Goal: Task Accomplishment & Management: Manage account settings

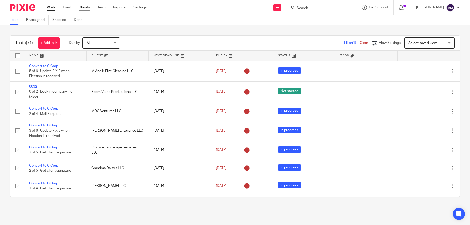
click at [83, 7] on link "Clients" at bounding box center [84, 7] width 11 height 5
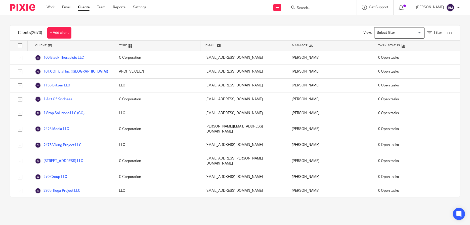
click at [313, 8] on input "Search" at bounding box center [318, 8] width 45 height 5
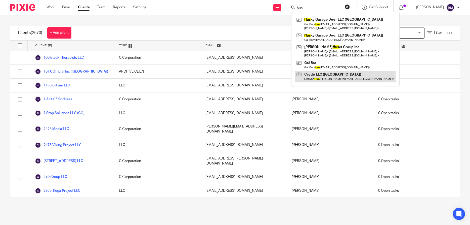
type input "hus"
click at [326, 74] on link at bounding box center [345, 77] width 100 height 12
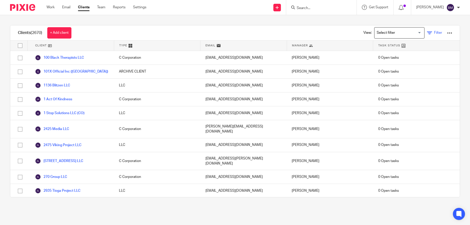
click at [435, 33] on span "Filter" at bounding box center [438, 33] width 8 height 4
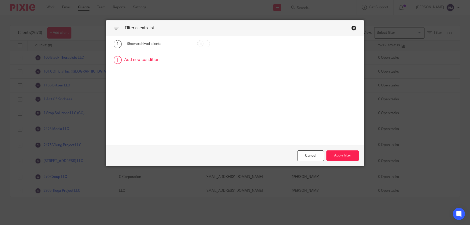
click at [141, 61] on link at bounding box center [235, 60] width 258 height 16
click at [167, 62] on div "Field" at bounding box center [154, 61] width 47 height 11
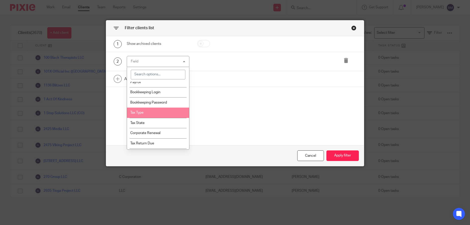
scroll to position [386, 0]
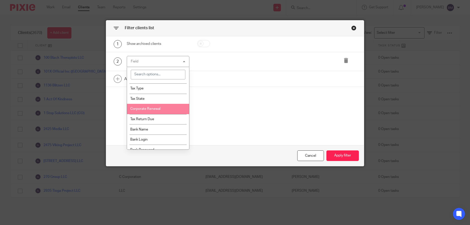
click at [170, 111] on li "Corporate Renewal" at bounding box center [158, 109] width 62 height 10
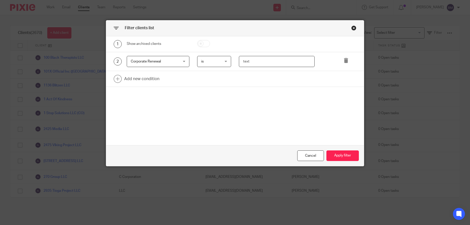
click at [243, 64] on input "text" at bounding box center [277, 61] width 76 height 11
type input "Florida"
click at [338, 155] on button "Apply filter" at bounding box center [342, 155] width 32 height 11
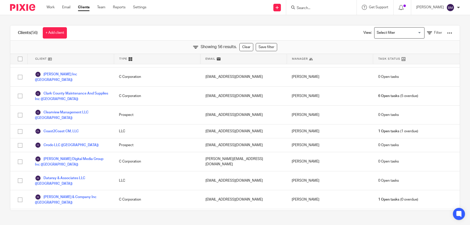
scroll to position [253, 0]
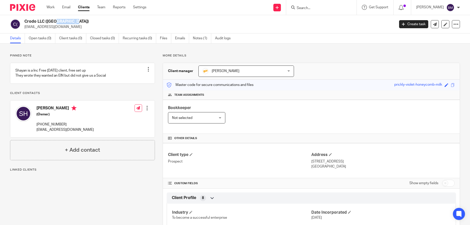
drag, startPoint x: 25, startPoint y: 21, endPoint x: 44, endPoint y: 21, distance: 19.1
click at [44, 21] on h2 "Crodo LLC (FL)" at bounding box center [171, 21] width 294 height 5
copy h2 "Crodo LLC"
click at [451, 184] on input "checkbox" at bounding box center [448, 182] width 13 height 7
checkbox input "true"
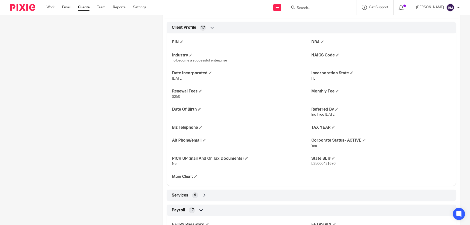
scroll to position [193, 0]
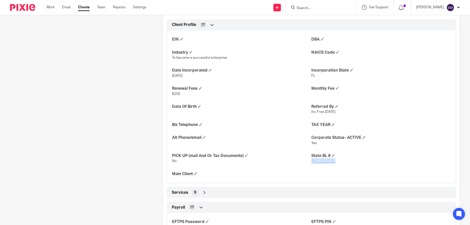
drag, startPoint x: 336, startPoint y: 161, endPoint x: 311, endPoint y: 162, distance: 24.4
click at [311, 162] on span "L25000421670" at bounding box center [323, 161] width 24 height 4
copy span "L25000421670"
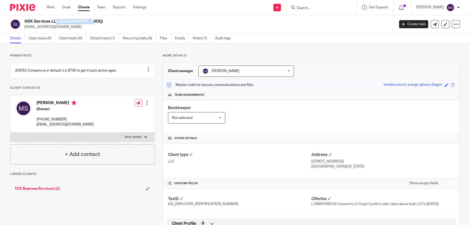
click at [59, 22] on div "GKK Services LLC ([GEOGRAPHIC_DATA]) [EMAIL_ADDRESS][DOMAIN_NAME]" at bounding box center [200, 24] width 381 height 11
click at [452, 186] on input "checkbox" at bounding box center [448, 182] width 13 height 7
checkbox input "true"
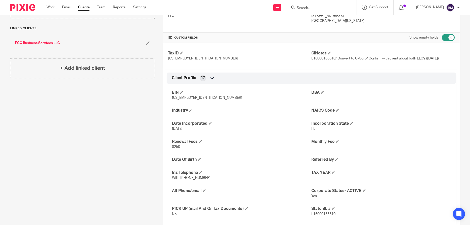
scroll to position [169, 0]
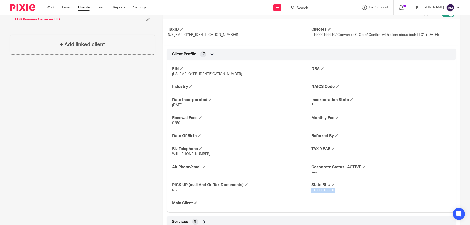
drag, startPoint x: 335, startPoint y: 189, endPoint x: 311, endPoint y: 193, distance: 24.4
click at [311, 193] on div "EIN [US_EMPLOYER_IDENTIFICATION_NUMBER] DBA Industry NAICS Code Date Incorporat…" at bounding box center [311, 134] width 289 height 156
copy span "L16000166610"
click at [344, 188] on p "L16000166610" at bounding box center [380, 190] width 139 height 5
drag, startPoint x: 337, startPoint y: 190, endPoint x: 312, endPoint y: 195, distance: 25.4
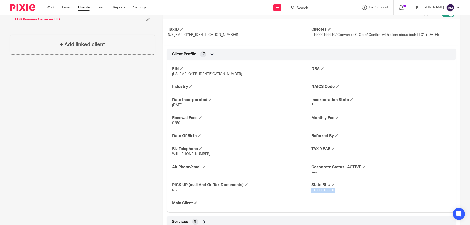
click at [312, 195] on div "EIN [US_EMPLOYER_IDENTIFICATION_NUMBER] DBA Industry NAICS Code Date Incorporat…" at bounding box center [311, 134] width 289 height 156
copy span "L16000166610"
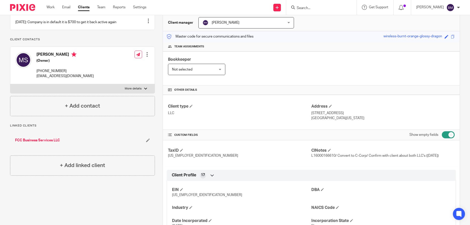
scroll to position [0, 0]
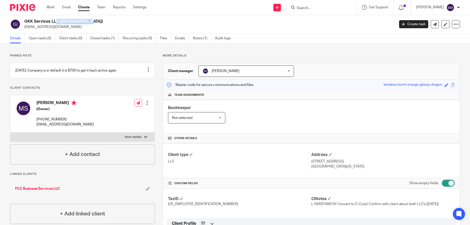
drag, startPoint x: 25, startPoint y: 21, endPoint x: 58, endPoint y: 20, distance: 33.0
click at [58, 20] on h2 "GKK Services LLC ([GEOGRAPHIC_DATA])" at bounding box center [171, 21] width 294 height 5
copy h2 "GKK Services LLC"
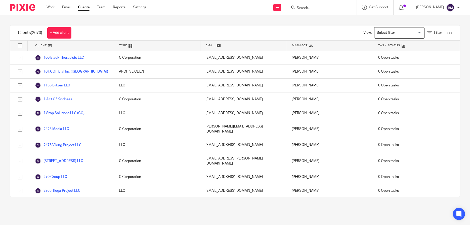
click at [320, 8] on input "Search" at bounding box center [318, 8] width 45 height 5
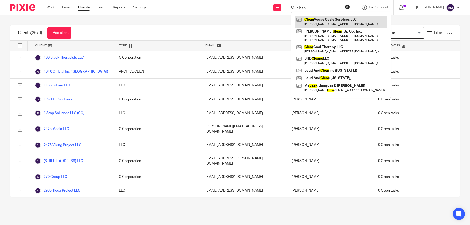
type input "clean"
click at [315, 23] on link at bounding box center [341, 22] width 92 height 12
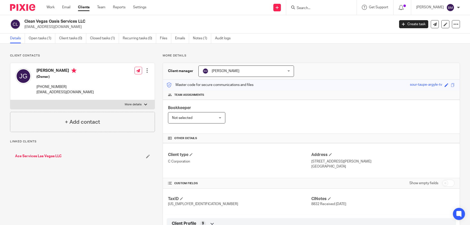
click at [450, 181] on input "checkbox" at bounding box center [448, 182] width 13 height 7
checkbox input "true"
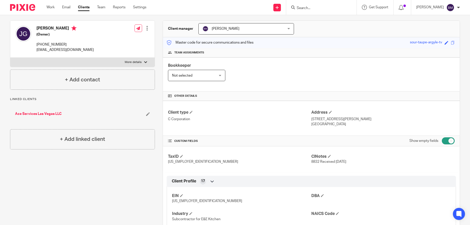
scroll to position [72, 0]
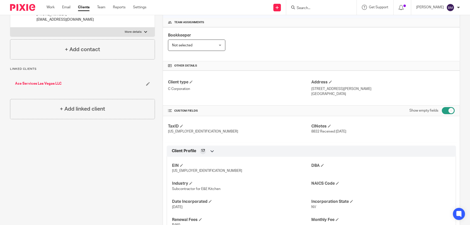
click at [329, 8] on input "Search" at bounding box center [318, 8] width 45 height 5
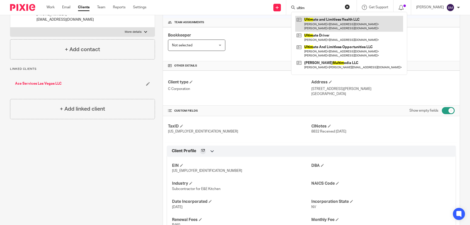
type input "ultim"
click at [327, 21] on link at bounding box center [349, 24] width 108 height 16
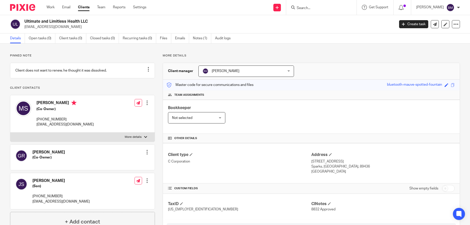
click at [453, 190] on input "checkbox" at bounding box center [448, 188] width 13 height 7
checkbox input "true"
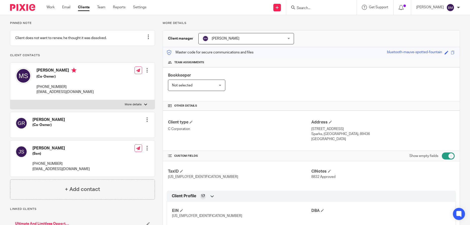
scroll to position [24, 0]
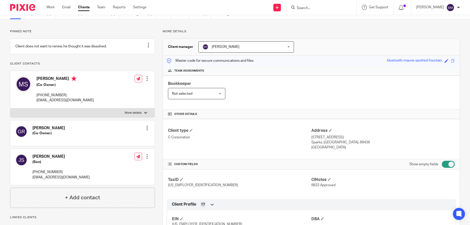
click at [306, 8] on input "Search" at bounding box center [318, 8] width 45 height 5
type input "creox"
click at [322, 20] on link at bounding box center [341, 22] width 93 height 12
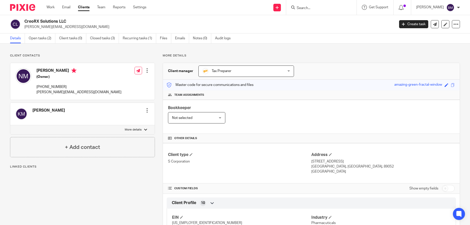
click at [452, 188] on input "checkbox" at bounding box center [448, 188] width 13 height 7
checkbox input "true"
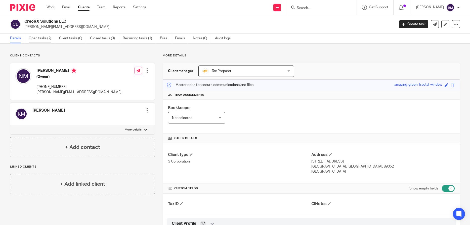
click at [38, 38] on link "Open tasks (2)" at bounding box center [42, 38] width 27 height 10
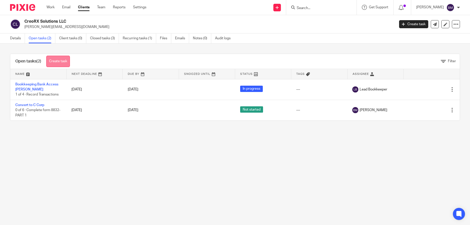
drag, startPoint x: 55, startPoint y: 62, endPoint x: 62, endPoint y: 60, distance: 6.6
click at [56, 62] on link "Create task" at bounding box center [58, 61] width 24 height 11
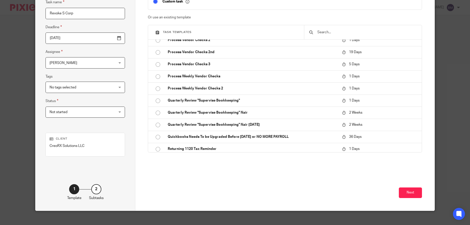
scroll to position [56, 0]
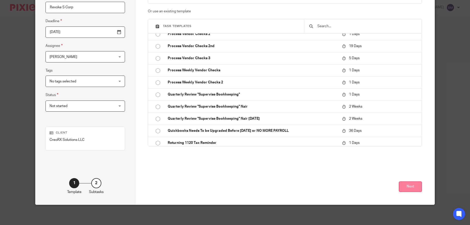
type input "Revoke S Corp"
click at [412, 185] on button "Next" at bounding box center [410, 186] width 23 height 11
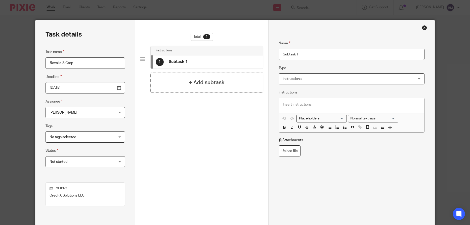
scroll to position [0, 0]
drag, startPoint x: 302, startPoint y: 54, endPoint x: 274, endPoint y: 56, distance: 27.2
click at [279, 56] on input "Subtask 1" at bounding box center [352, 54] width 146 height 11
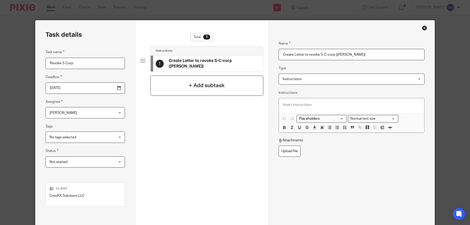
type input "Create Letter to revoke S-C-corp ([PERSON_NAME])"
click at [203, 84] on h4 "+ Add subtask" at bounding box center [207, 85] width 36 height 8
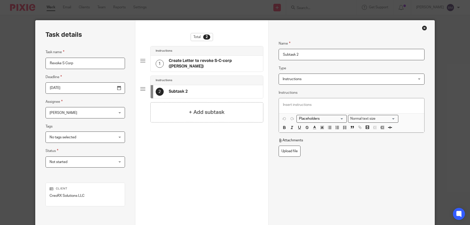
drag, startPoint x: 265, startPoint y: 57, endPoint x: 226, endPoint y: 63, distance: 39.0
click at [279, 57] on input "Subtask 2" at bounding box center [352, 54] width 146 height 11
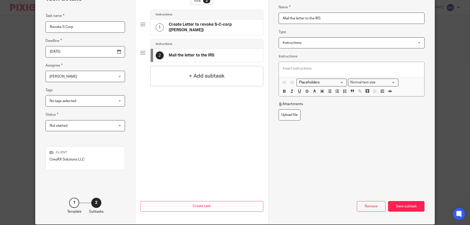
scroll to position [56, 0]
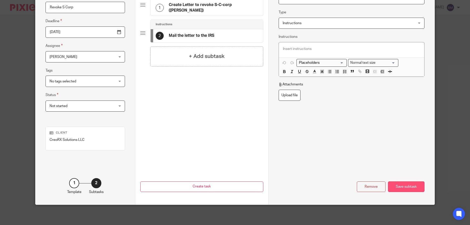
type input "Mail the letter to the IRS"
click at [405, 188] on div "Save subtask" at bounding box center [406, 186] width 36 height 11
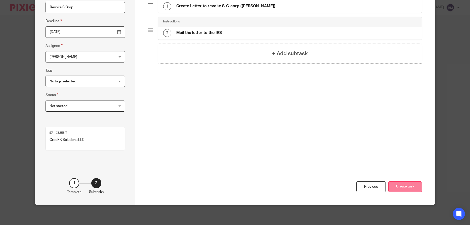
click at [405, 188] on button "Create task" at bounding box center [405, 186] width 34 height 11
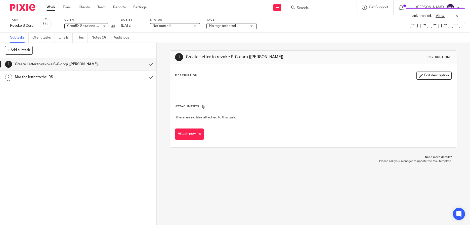
click at [68, 64] on h1 "Create Letter to revoke S-C-corp ([PERSON_NAME])" at bounding box center [57, 64] width 84 height 8
click at [432, 75] on button "Edit description" at bounding box center [433, 75] width 35 height 8
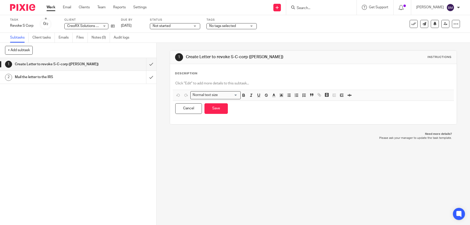
click at [200, 82] on p at bounding box center [313, 83] width 276 height 5
click at [218, 110] on button "Save" at bounding box center [215, 108] width 23 height 11
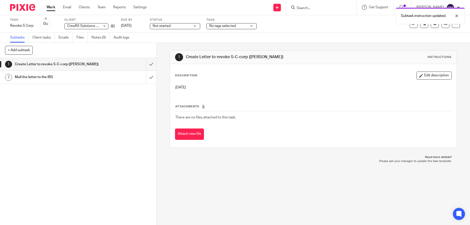
click at [28, 79] on h1 "Mail the letter to the IRS" at bounding box center [57, 77] width 84 height 8
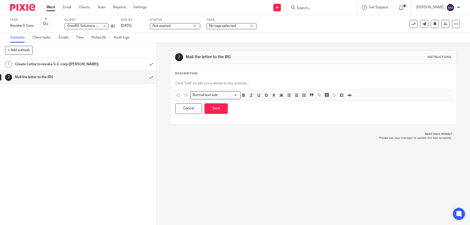
click at [195, 78] on div "Description Normal text size Loading... Remove Edit Insert new video Copy and p…" at bounding box center [313, 93] width 277 height 45
click at [183, 85] on p at bounding box center [313, 83] width 276 height 5
click at [215, 108] on button "Save" at bounding box center [215, 108] width 23 height 11
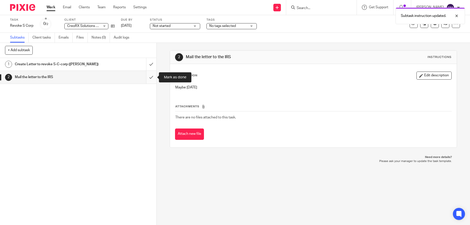
click at [152, 77] on input "submit" at bounding box center [78, 77] width 156 height 13
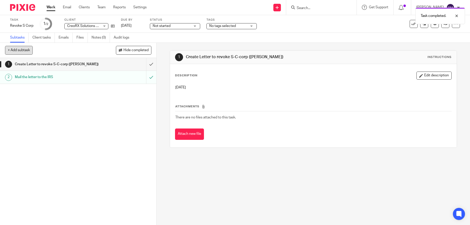
click at [20, 49] on button "+ Add subtask" at bounding box center [19, 50] width 28 height 9
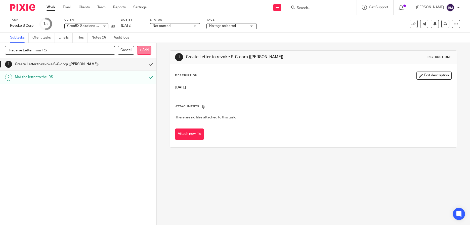
type input "Receive Letter from IRS"
click at [146, 49] on p "+ Add" at bounding box center [144, 50] width 15 height 9
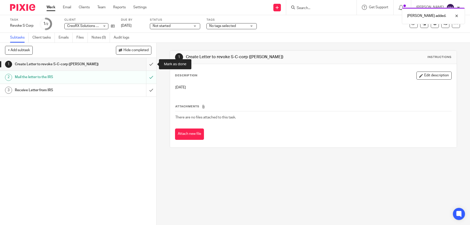
click at [150, 65] on input "submit" at bounding box center [78, 64] width 156 height 13
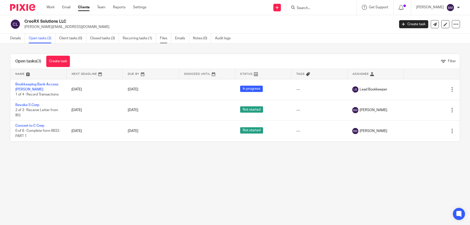
click at [163, 38] on link "Files" at bounding box center [165, 38] width 11 height 10
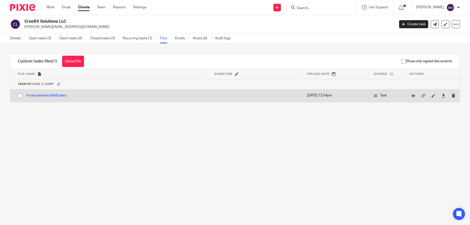
click at [45, 96] on button "S Corp Election 7.24.25.docx" at bounding box center [48, 96] width 44 height 4
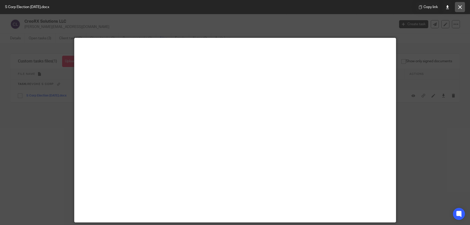
click at [461, 8] on icon at bounding box center [460, 7] width 4 height 4
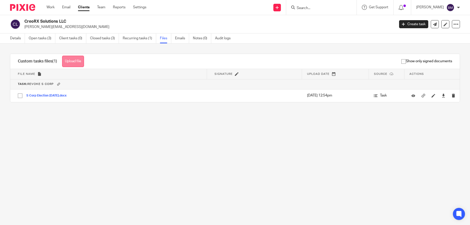
click at [71, 64] on button "Upload file" at bounding box center [73, 61] width 22 height 11
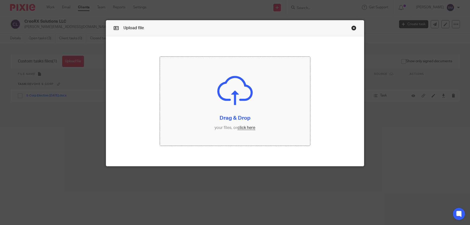
click at [244, 128] on input "file" at bounding box center [235, 101] width 150 height 89
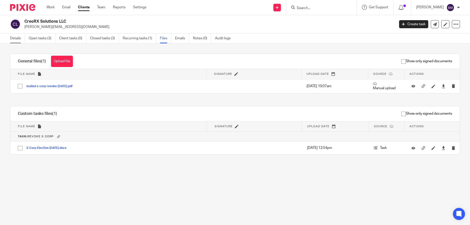
click at [14, 39] on link "Details" at bounding box center [17, 38] width 15 height 10
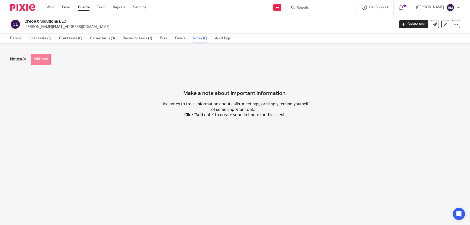
click at [40, 61] on button "Add note" at bounding box center [41, 59] width 20 height 11
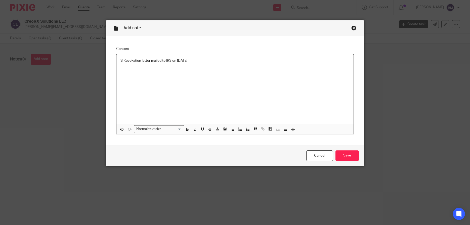
click at [129, 62] on p "S Revokation letter mailed to IRS on [DATE]" at bounding box center [234, 60] width 229 height 5
click at [196, 62] on p "S Revocation letter mailed to IRS on [DATE]" at bounding box center [234, 60] width 229 height 5
click at [345, 156] on input "Save" at bounding box center [346, 155] width 23 height 11
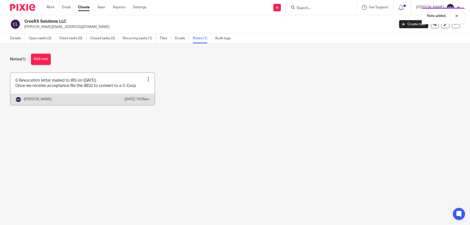
click at [147, 81] on div at bounding box center [148, 78] width 5 height 5
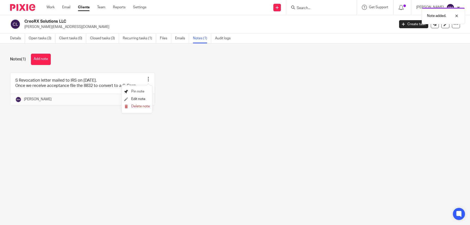
click at [138, 90] on span "Pin note" at bounding box center [137, 92] width 13 height 4
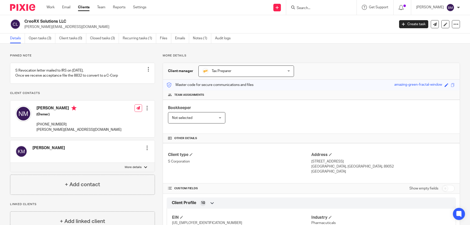
click at [452, 188] on input "checkbox" at bounding box center [448, 188] width 13 height 7
checkbox input "true"
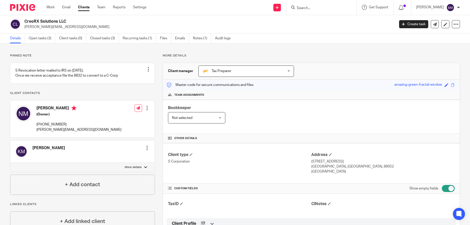
drag, startPoint x: 37, startPoint y: 113, endPoint x: 66, endPoint y: 115, distance: 28.7
click at [66, 112] on h4 "Nelson Mukuna" at bounding box center [78, 108] width 85 height 6
copy h4 "Nelson Mukuna"
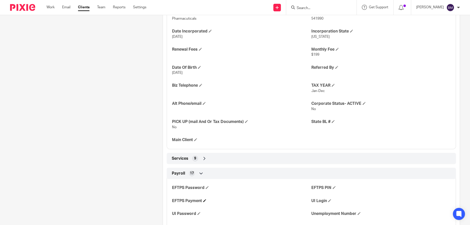
scroll to position [266, 0]
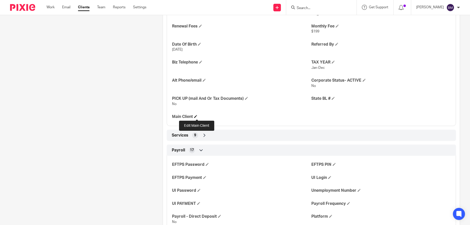
click at [196, 117] on span at bounding box center [195, 116] width 3 height 3
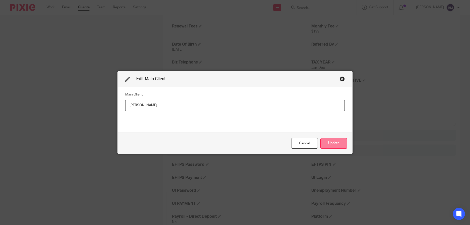
type input "Nelson Mukuna"
click at [335, 144] on button "Update" at bounding box center [333, 143] width 27 height 11
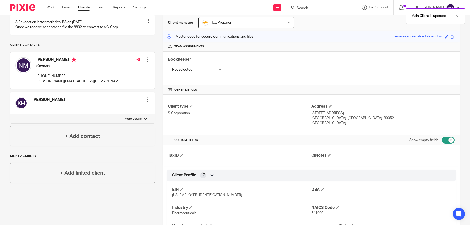
scroll to position [0, 0]
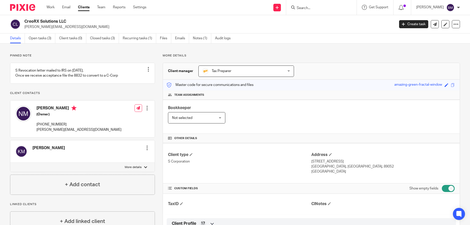
click at [83, 6] on link "Clients" at bounding box center [84, 7] width 12 height 5
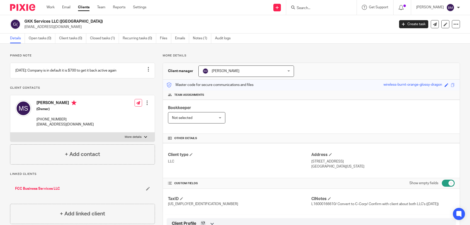
click at [312, 9] on input "Search" at bounding box center [318, 8] width 45 height 5
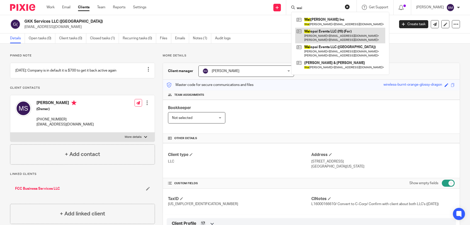
type input "wai"
click at [325, 34] on link at bounding box center [340, 36] width 90 height 16
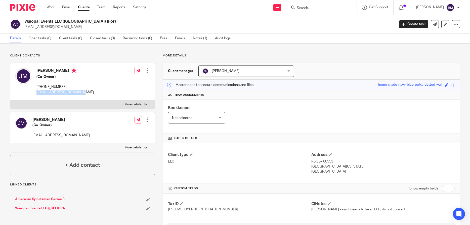
click at [80, 92] on div "[PERSON_NAME] (Co-Owner) [PHONE_NUMBER] [EMAIL_ADDRESS][DOMAIN_NAME] Edit conta…" at bounding box center [82, 81] width 144 height 37
click at [305, 8] on input "Search" at bounding box center [318, 8] width 45 height 5
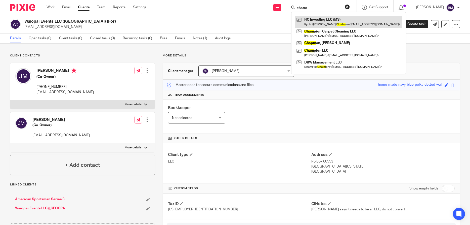
type input "chatm"
click at [320, 22] on link at bounding box center [348, 22] width 107 height 12
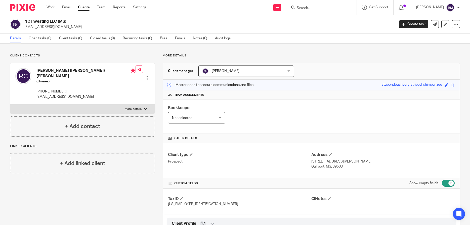
click at [309, 7] on input "Search" at bounding box center [318, 8] width 45 height 5
drag, startPoint x: 37, startPoint y: 70, endPoint x: 80, endPoint y: 72, distance: 43.1
click at [80, 72] on h4 "[PERSON_NAME] ([PERSON_NAME]) [PERSON_NAME]" at bounding box center [85, 73] width 99 height 11
copy h4 "[PERSON_NAME] ([PERSON_NAME]) [PERSON_NAME]"
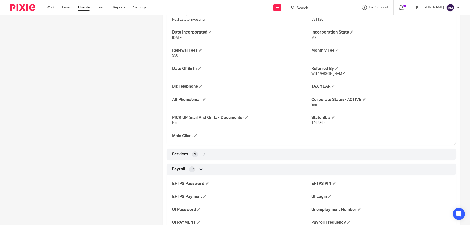
scroll to position [290, 0]
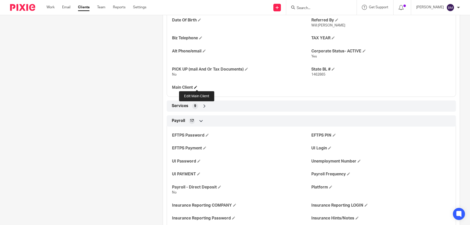
click at [196, 87] on span at bounding box center [195, 87] width 3 height 3
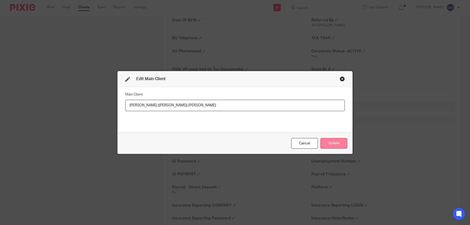
type input "[PERSON_NAME] ([PERSON_NAME]) [PERSON_NAME]"
click at [333, 142] on button "Update" at bounding box center [333, 143] width 27 height 11
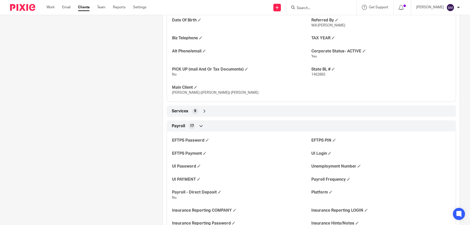
click at [311, 8] on input "Search" at bounding box center [318, 8] width 45 height 5
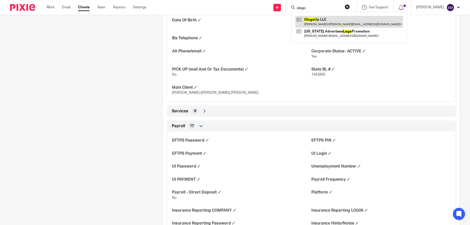
type input "ulogo"
click at [320, 21] on link at bounding box center [349, 22] width 108 height 12
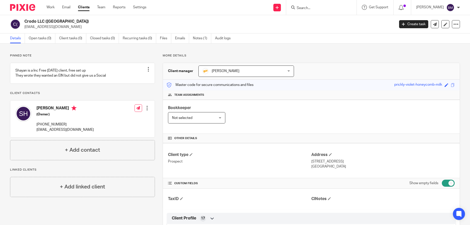
drag, startPoint x: 35, startPoint y: 112, endPoint x: 67, endPoint y: 113, distance: 31.2
click at [67, 113] on div "[PERSON_NAME] (Owner) [PHONE_NUMBER] [EMAIL_ADDRESS][DOMAIN_NAME]" at bounding box center [54, 119] width 78 height 32
copy h4 "[PERSON_NAME]"
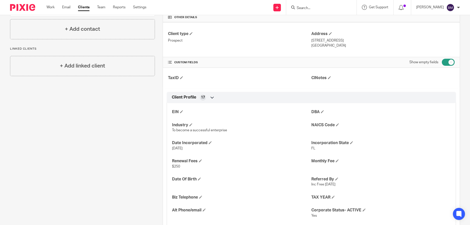
scroll to position [193, 0]
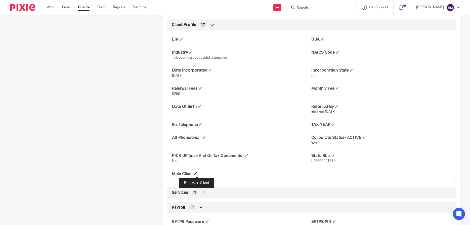
click at [196, 174] on span at bounding box center [195, 173] width 3 height 3
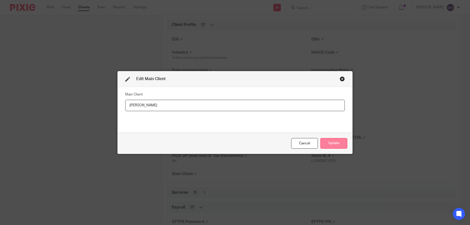
type input "[PERSON_NAME]"
click at [332, 141] on button "Update" at bounding box center [333, 143] width 27 height 11
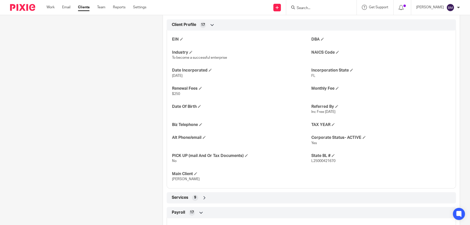
click at [84, 9] on link "Clients" at bounding box center [84, 7] width 12 height 5
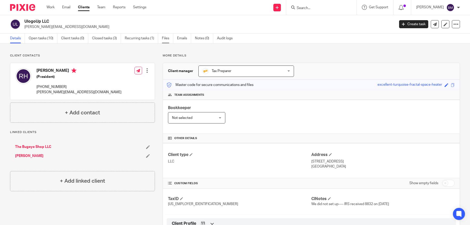
click at [166, 38] on link "Files" at bounding box center [167, 38] width 11 height 10
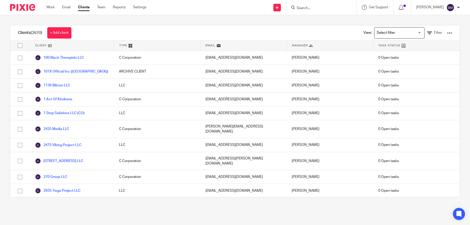
click at [308, 8] on input "Search" at bounding box center [318, 8] width 45 height 5
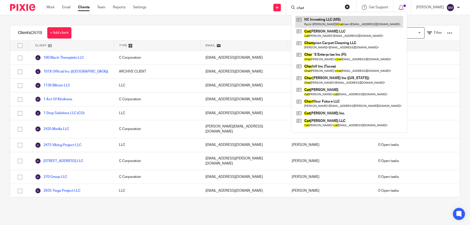
type input "chat"
click at [319, 23] on link at bounding box center [349, 22] width 108 height 12
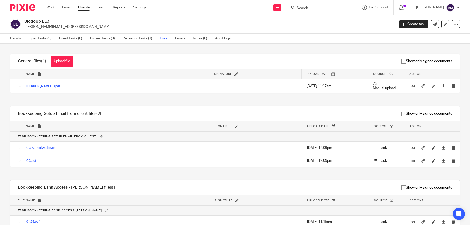
click at [17, 39] on link "Details" at bounding box center [17, 38] width 15 height 10
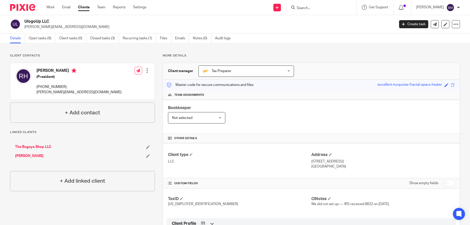
click at [309, 9] on input "Search" at bounding box center [318, 8] width 45 height 5
click at [453, 185] on input "checkbox" at bounding box center [448, 182] width 13 height 7
checkbox input "true"
drag, startPoint x: 36, startPoint y: 71, endPoint x: 68, endPoint y: 70, distance: 31.2
click at [68, 70] on h4 "[PERSON_NAME]" at bounding box center [78, 71] width 85 height 6
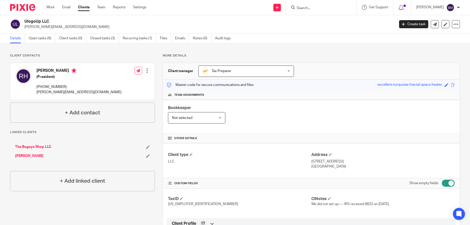
copy h4 "[PERSON_NAME]"
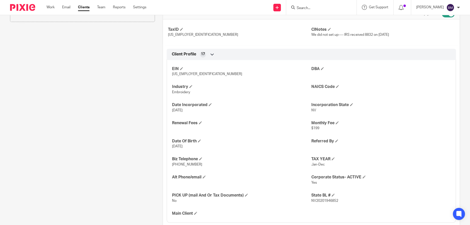
scroll to position [217, 0]
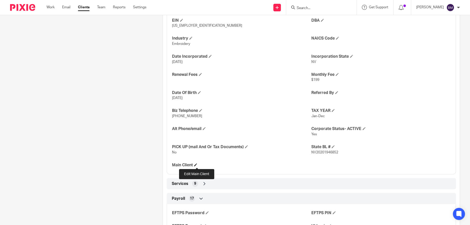
click at [197, 165] on span at bounding box center [195, 164] width 3 height 3
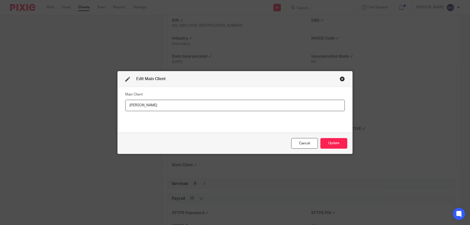
drag, startPoint x: 161, startPoint y: 106, endPoint x: 105, endPoint y: 104, distance: 56.4
click at [125, 104] on input "[PERSON_NAME]" at bounding box center [235, 105] width 220 height 11
type input "[PERSON_NAME]"
click at [333, 144] on button "Update" at bounding box center [333, 143] width 27 height 11
click at [332, 144] on button "Update" at bounding box center [333, 143] width 27 height 11
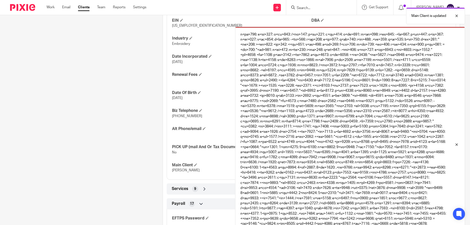
click at [458, 16] on div at bounding box center [453, 16] width 14 height 6
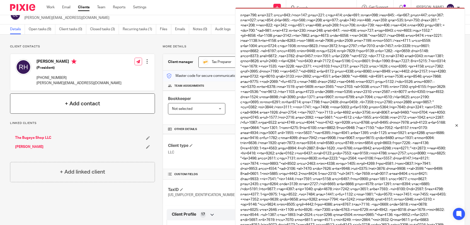
scroll to position [0, 0]
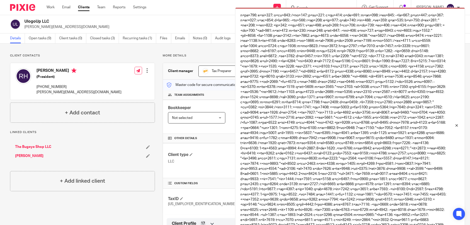
click at [30, 146] on link "The Bugeye Shop LLC" at bounding box center [33, 146] width 36 height 5
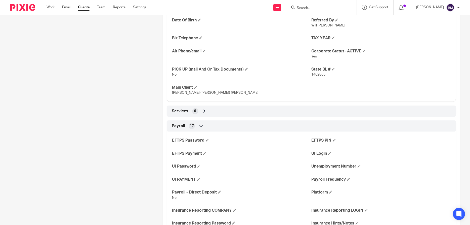
scroll to position [217, 0]
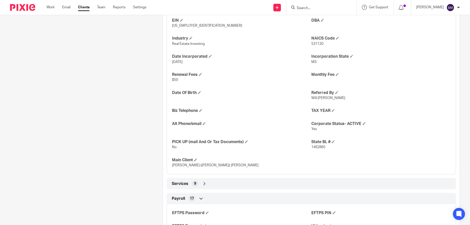
click at [325, 7] on input "Search" at bounding box center [318, 8] width 45 height 5
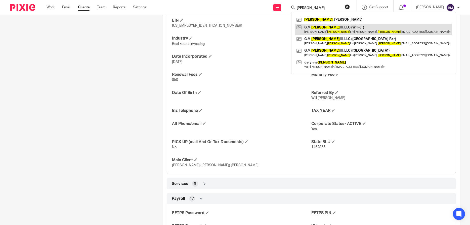
type input "[PERSON_NAME]"
click at [328, 27] on link at bounding box center [373, 30] width 157 height 12
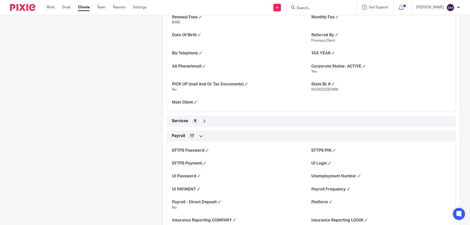
scroll to position [290, 0]
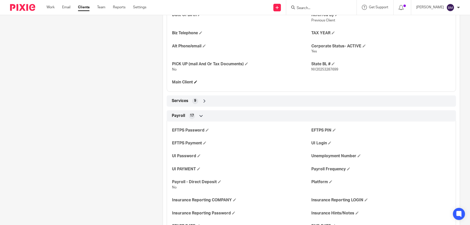
click at [195, 82] on h4 "Main Client" at bounding box center [241, 81] width 139 height 5
click at [197, 82] on span at bounding box center [195, 81] width 3 height 3
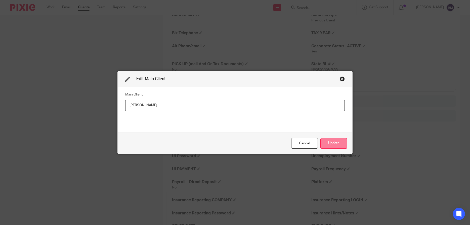
type input "Ronald Hancock"
click at [330, 142] on button "Update" at bounding box center [333, 143] width 27 height 11
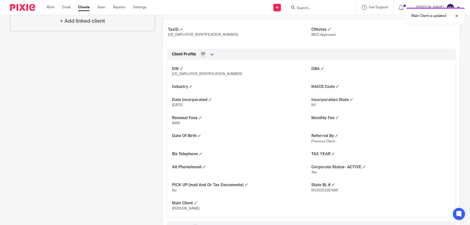
scroll to position [48, 0]
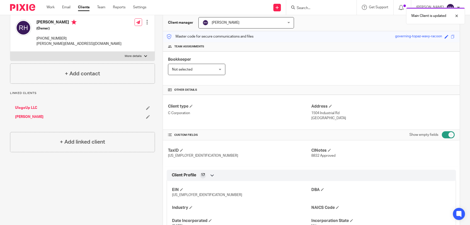
click at [28, 107] on link "UlogoUp LLC" at bounding box center [26, 107] width 22 height 5
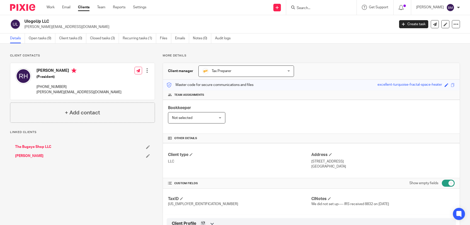
click at [24, 157] on link "Hancock, Ronald" at bounding box center [29, 155] width 28 height 5
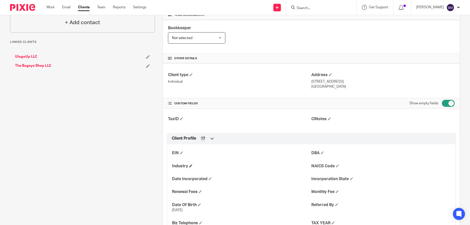
scroll to position [175, 0]
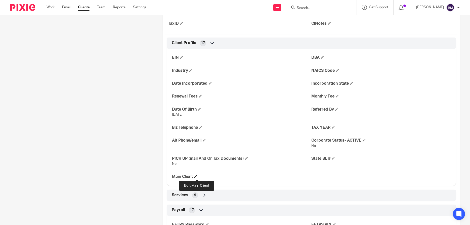
click at [196, 175] on span at bounding box center [195, 176] width 3 height 3
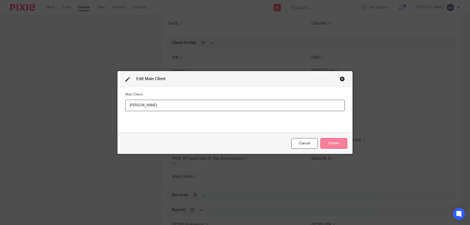
type input "[PERSON_NAME]"
click at [328, 141] on button "Update" at bounding box center [333, 143] width 27 height 11
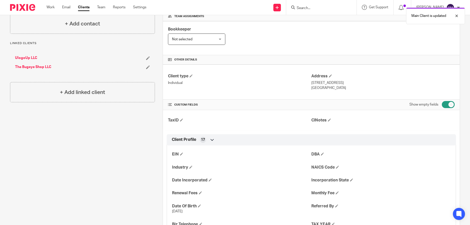
scroll to position [0, 0]
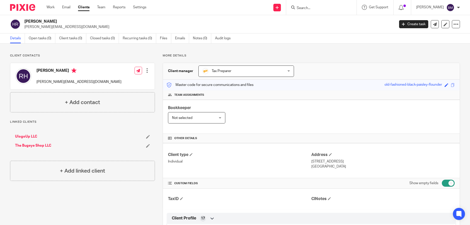
click at [80, 8] on link "Clients" at bounding box center [84, 7] width 12 height 5
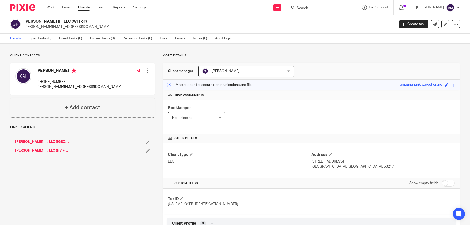
click at [38, 141] on link "[PERSON_NAME] III, LLC ([GEOGRAPHIC_DATA])" at bounding box center [42, 141] width 54 height 5
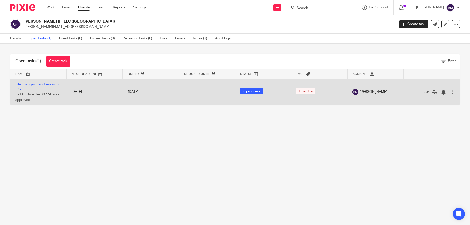
click at [41, 83] on link "File change of address with IRS" at bounding box center [36, 86] width 43 height 9
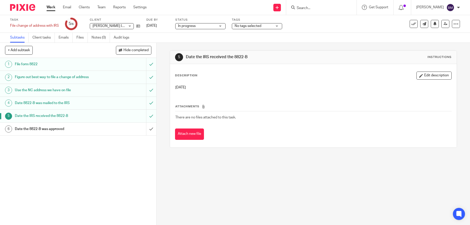
click at [37, 103] on h1 "Date 8822-B was mailed to the IRS" at bounding box center [57, 103] width 84 height 8
click at [25, 63] on h1 "File form 8822" at bounding box center [57, 64] width 84 height 8
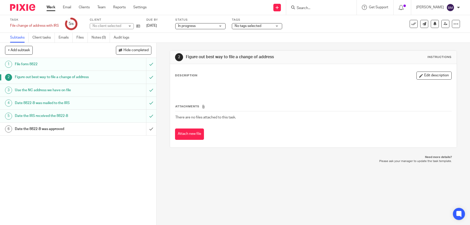
click at [48, 88] on h1 "Use the NC address we have on file" at bounding box center [57, 90] width 84 height 8
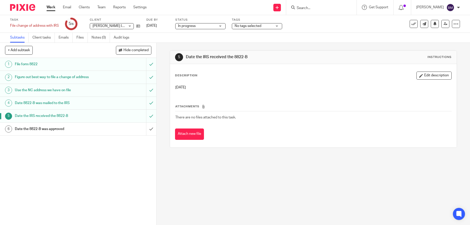
click at [27, 104] on h1 "Date 8822-B was mailed to the IRS" at bounding box center [57, 103] width 84 height 8
